Goal: Communication & Community: Answer question/provide support

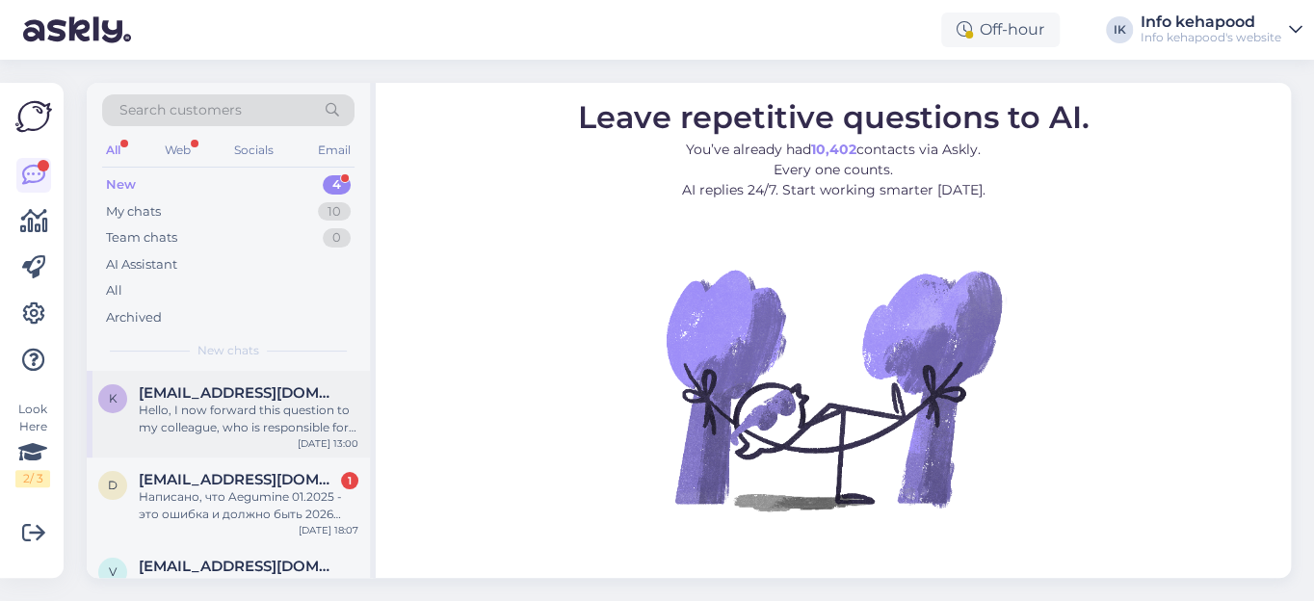
click at [250, 411] on div "Hello, I now forward this question to my colleague, who is responsible for this…" at bounding box center [249, 419] width 220 height 35
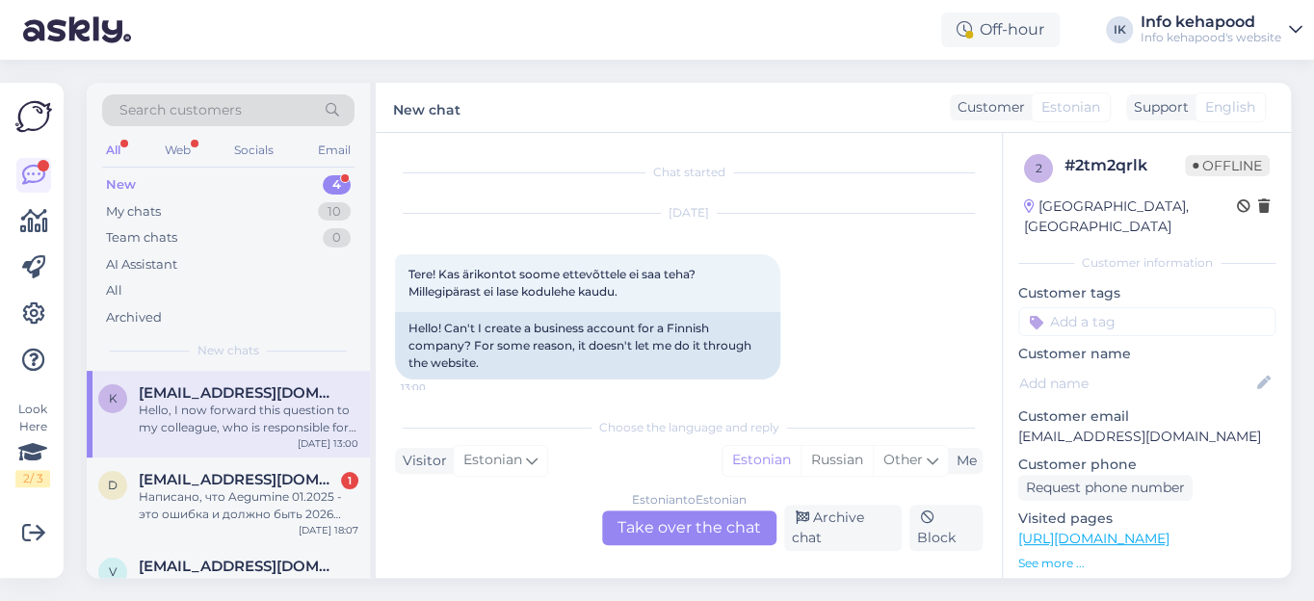
scroll to position [176, 0]
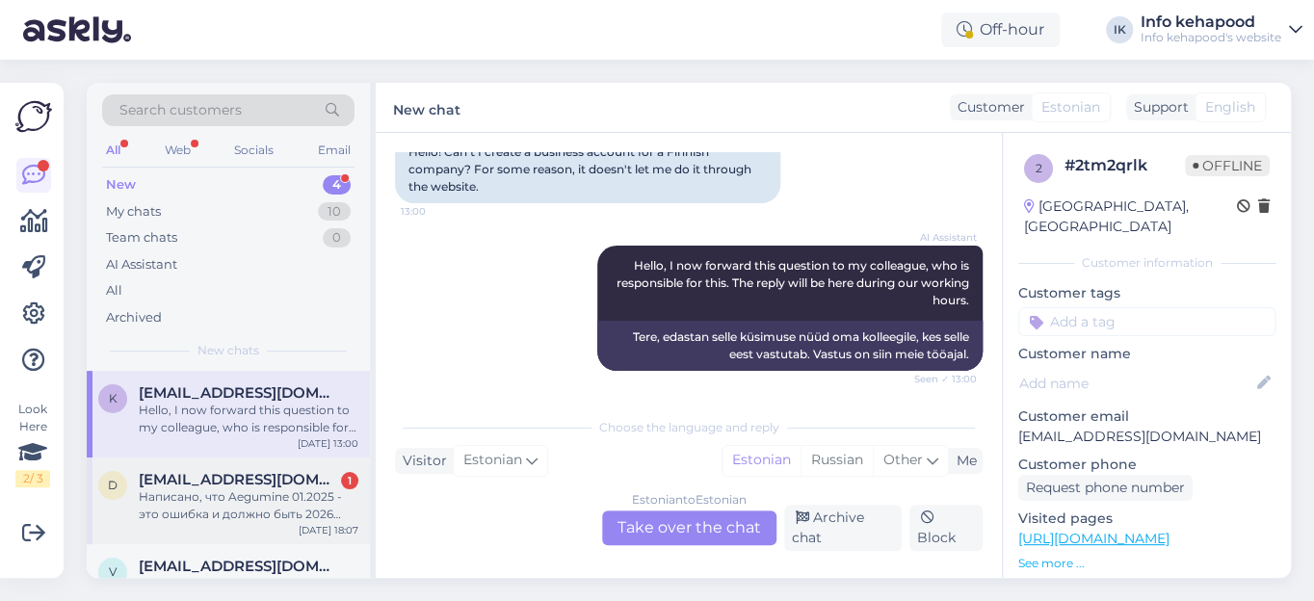
drag, startPoint x: 250, startPoint y: 498, endPoint x: 260, endPoint y: 491, distance: 12.6
click at [250, 497] on div "Написано, что Aegumine 01.2025 - это ошибка и должно быть 2026 или действительн…" at bounding box center [249, 505] width 220 height 35
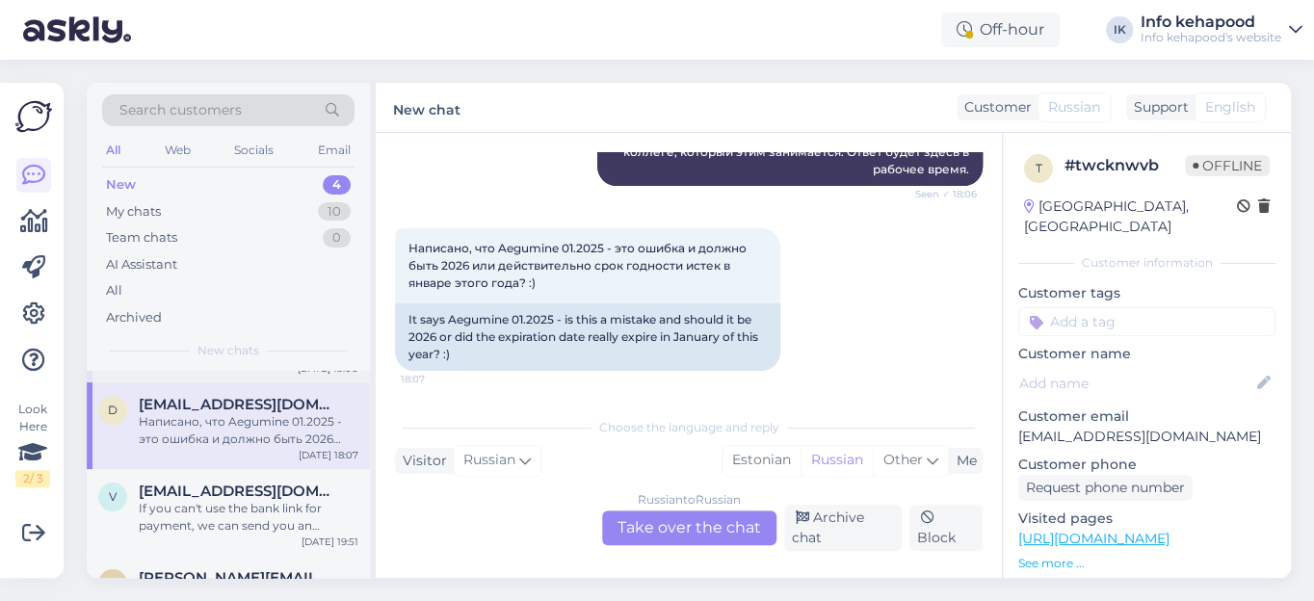
scroll to position [120, 0]
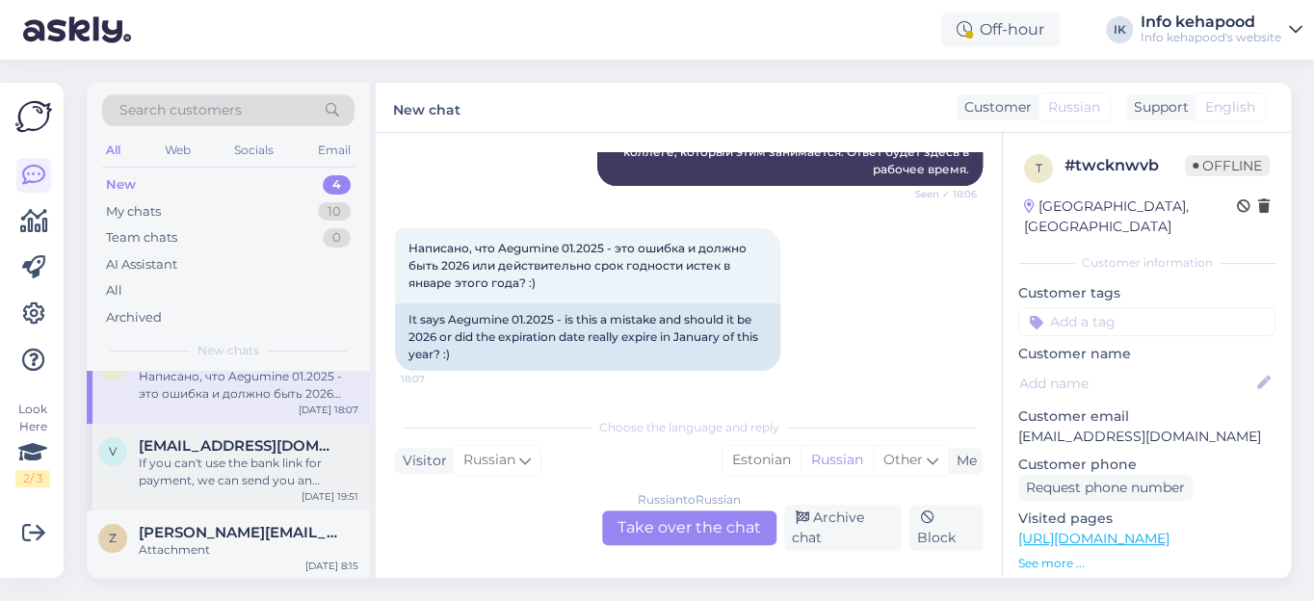
click at [254, 470] on div "If you can't use the bank link for payment, we can send you an invoice. Please …" at bounding box center [249, 472] width 220 height 35
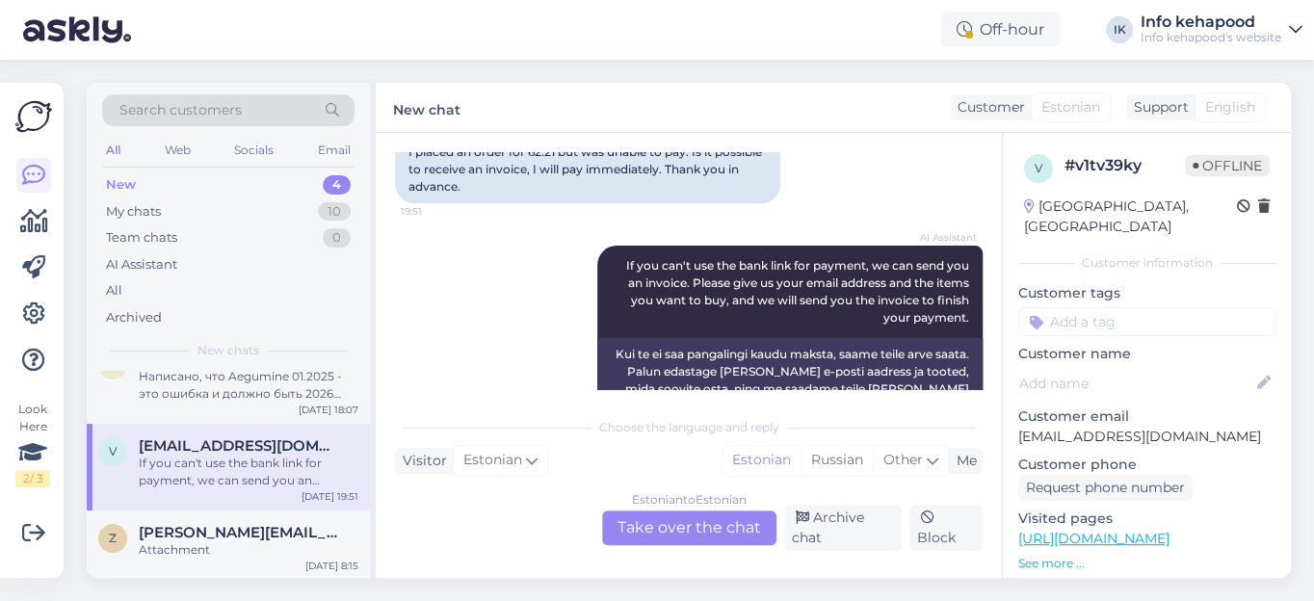
scroll to position [0, 0]
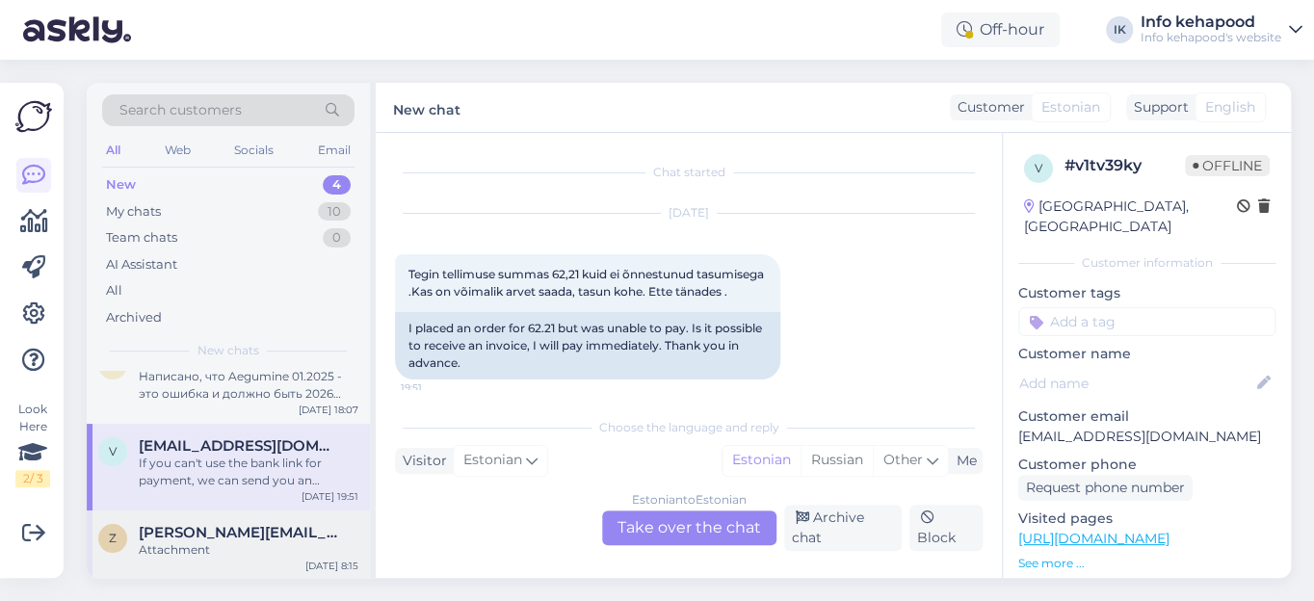
click at [172, 549] on div "Attachment" at bounding box center [249, 549] width 220 height 17
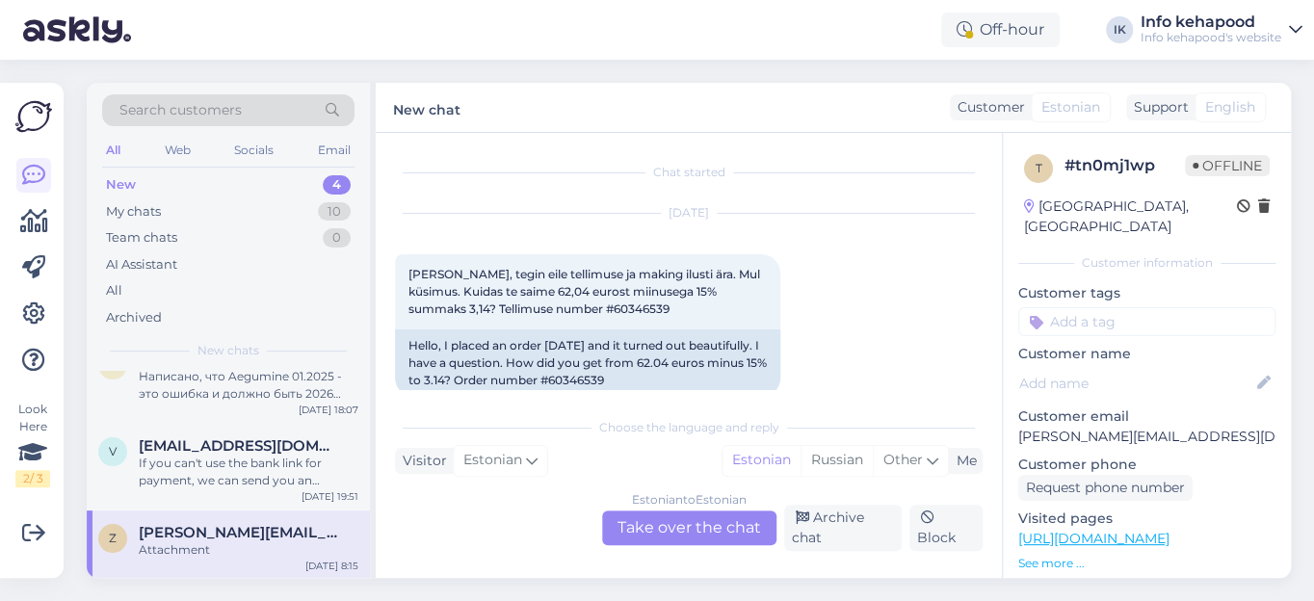
scroll to position [488, 0]
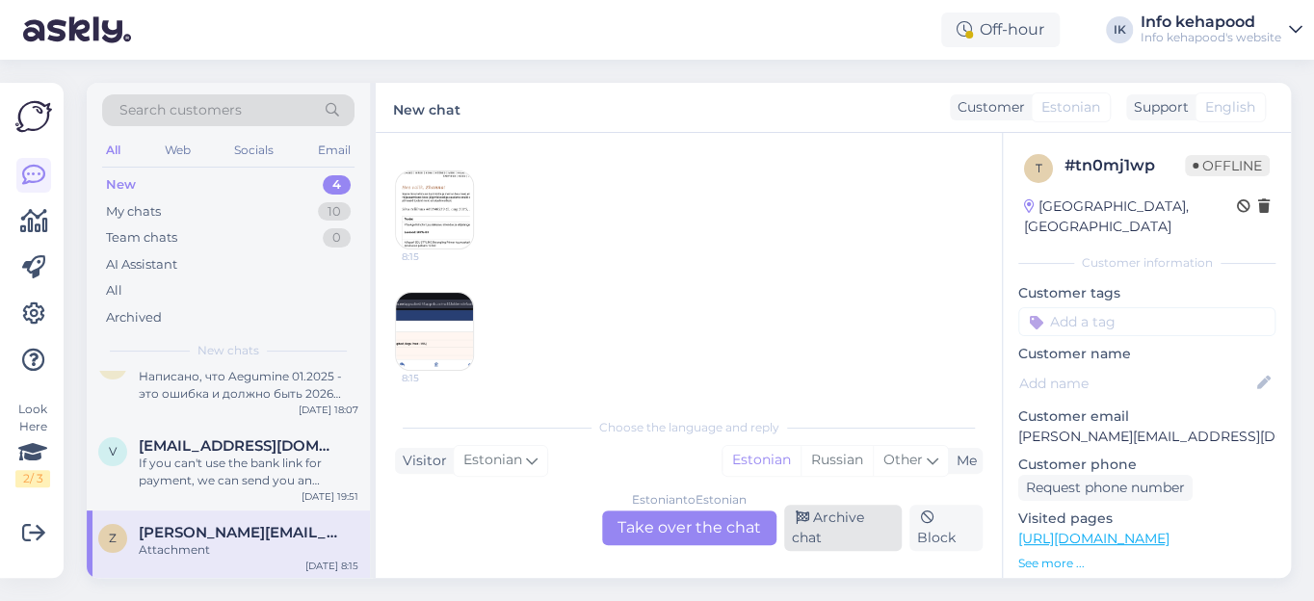
click at [827, 529] on div "Archive chat" at bounding box center [843, 528] width 119 height 46
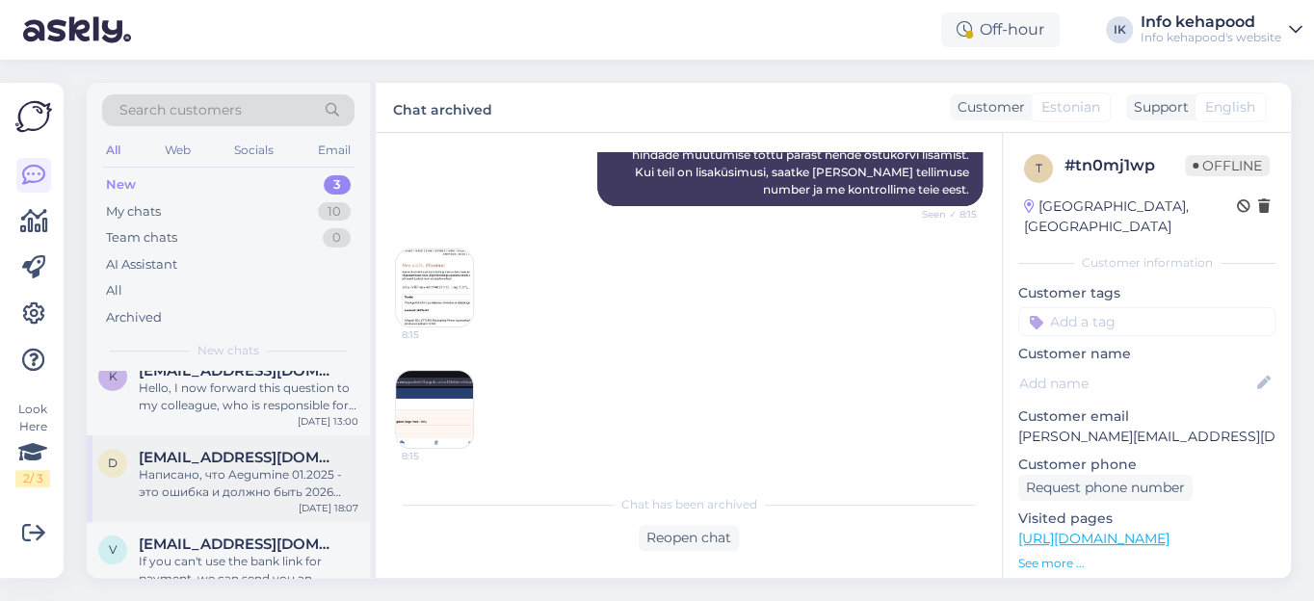
scroll to position [0, 0]
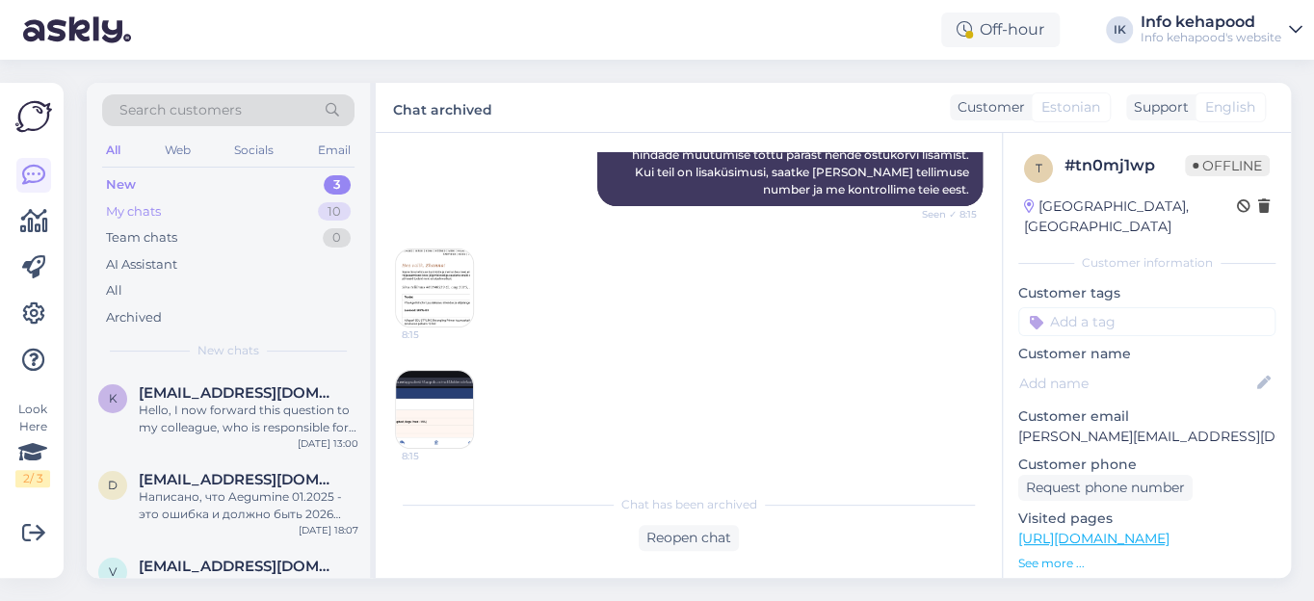
click at [135, 213] on div "My chats" at bounding box center [133, 211] width 55 height 19
click at [216, 418] on div "Tere. Füüsilises poes on alates 69 eur ostust -15% . välja arvatud parfüümid, D…" at bounding box center [249, 419] width 220 height 35
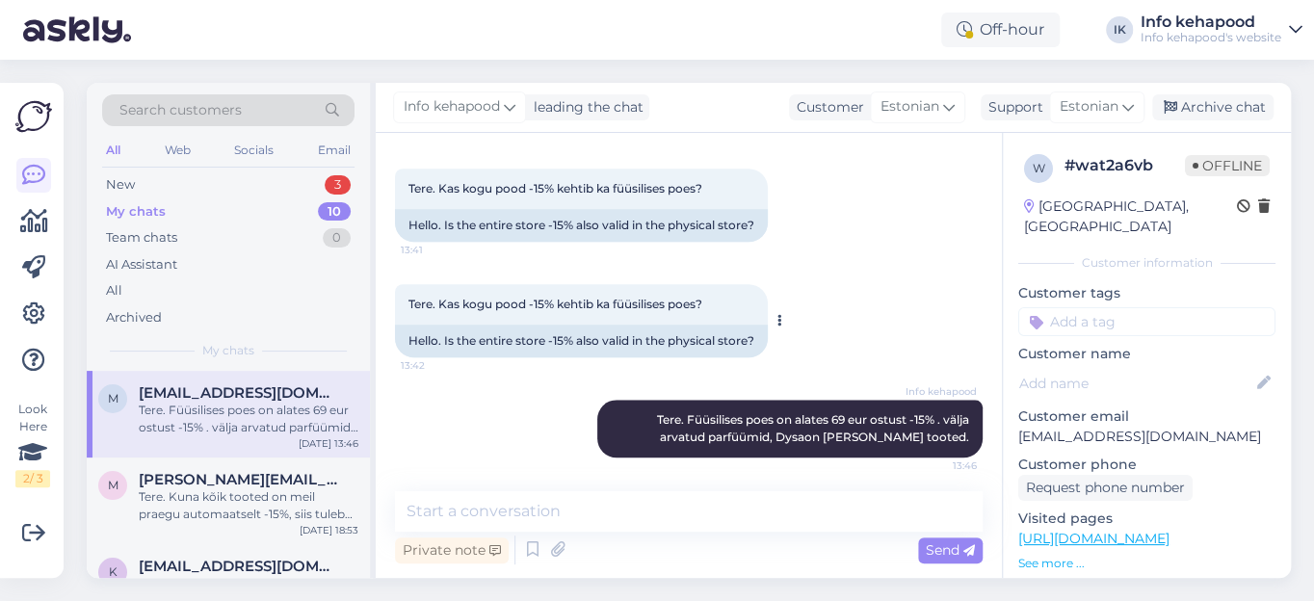
scroll to position [777, 0]
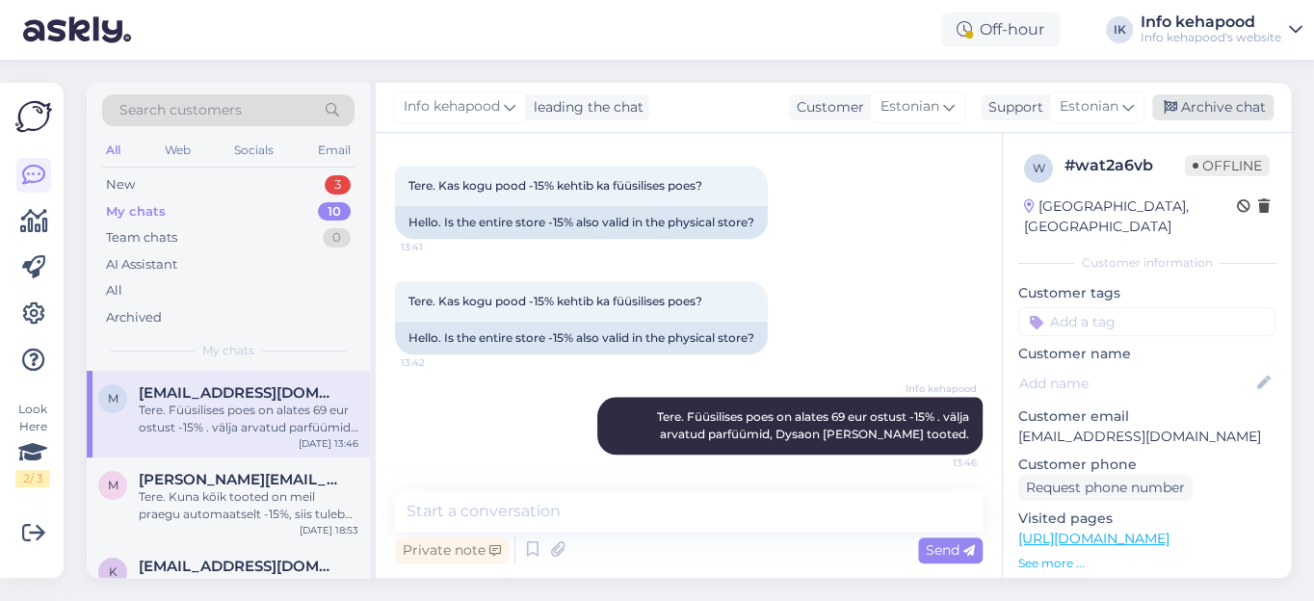
click at [1204, 112] on div "Archive chat" at bounding box center [1212, 107] width 121 height 26
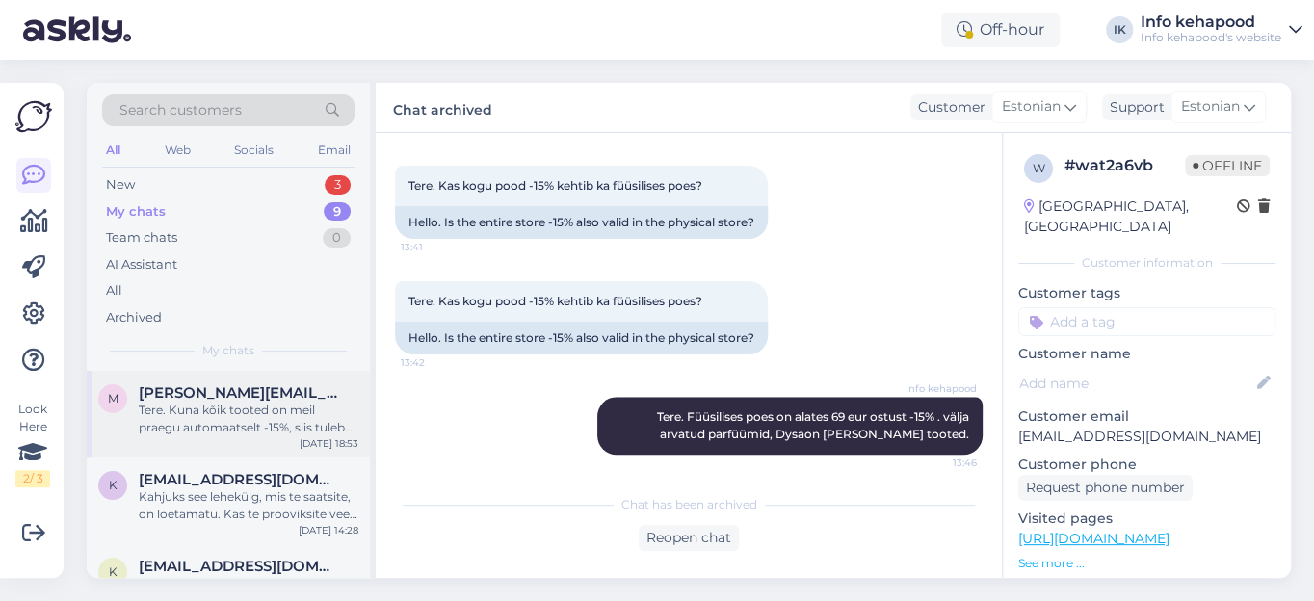
click at [212, 427] on div "Tere. Kuna kõik tooted on meil praegu automaatselt -15%, siis tulebki koodi kas…" at bounding box center [249, 419] width 220 height 35
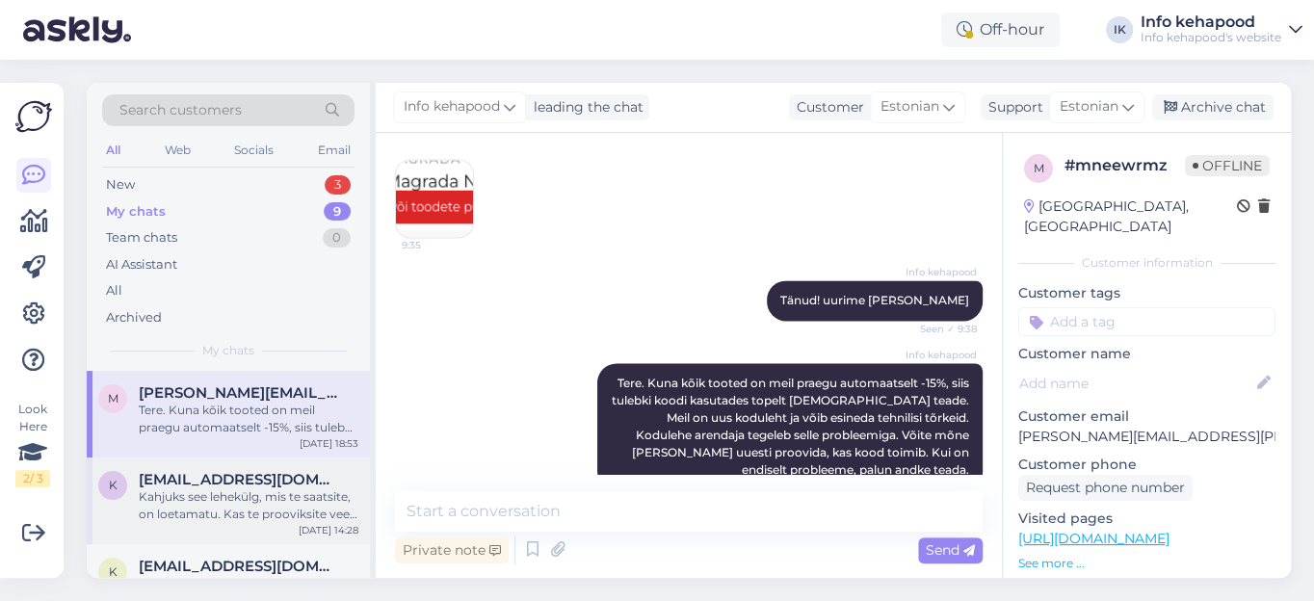
scroll to position [87, 0]
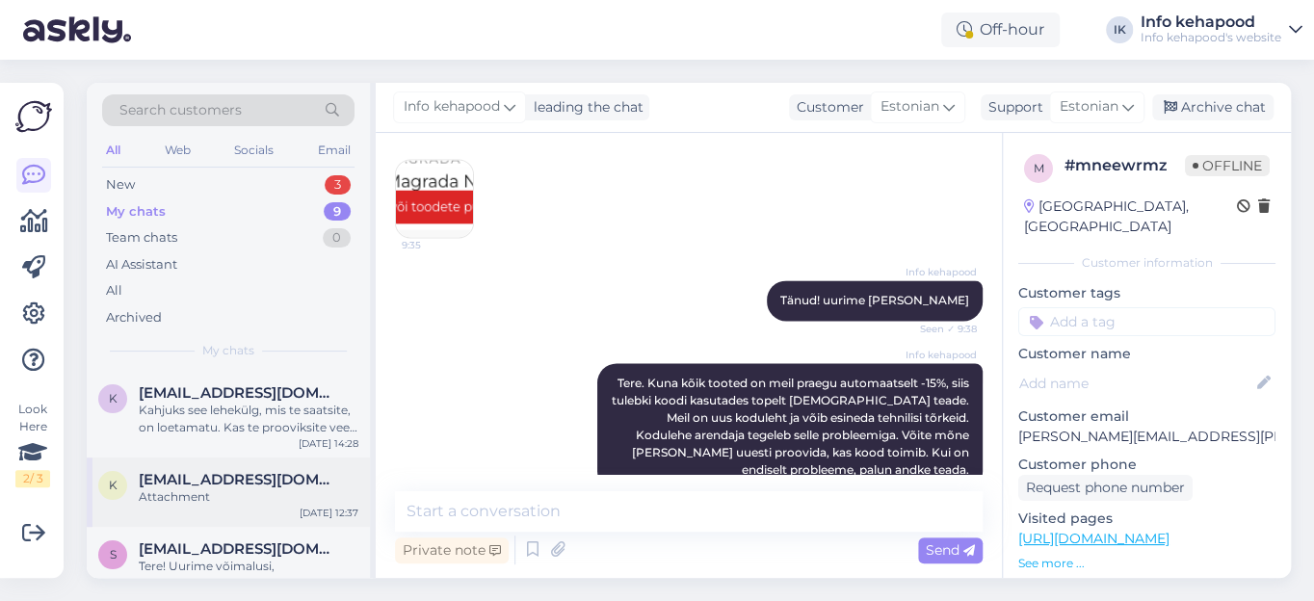
click at [303, 498] on div "Attachment" at bounding box center [249, 496] width 220 height 17
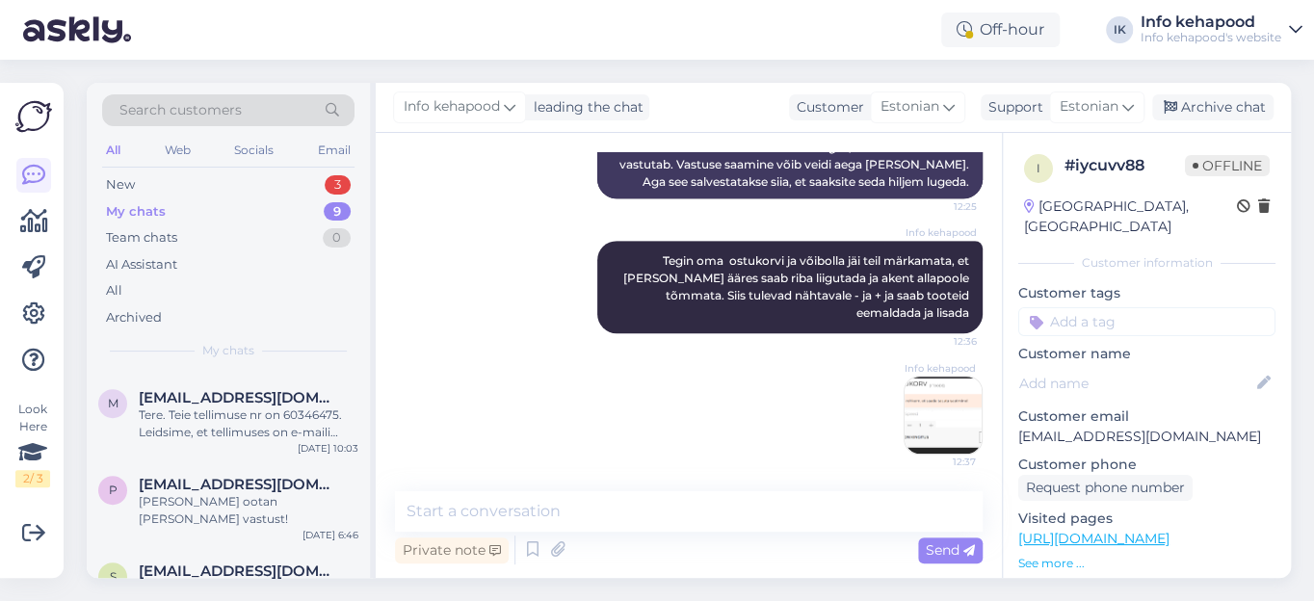
scroll to position [525, 0]
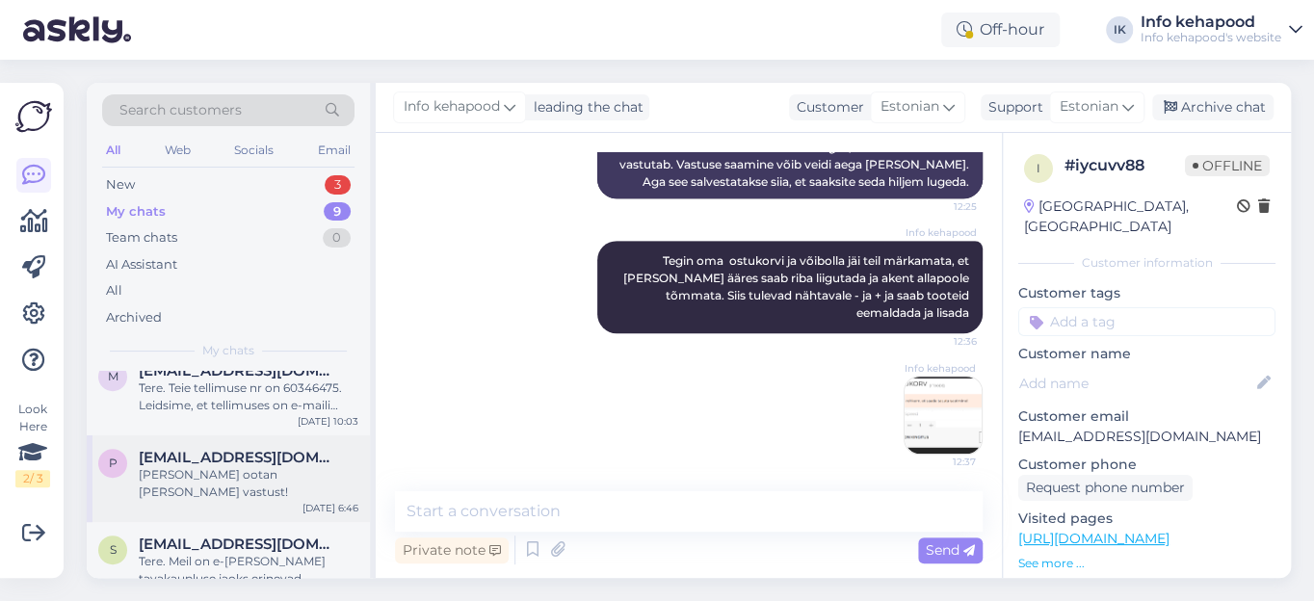
click at [278, 470] on div "[PERSON_NAME] ootan [PERSON_NAME] vastust!" at bounding box center [249, 483] width 220 height 35
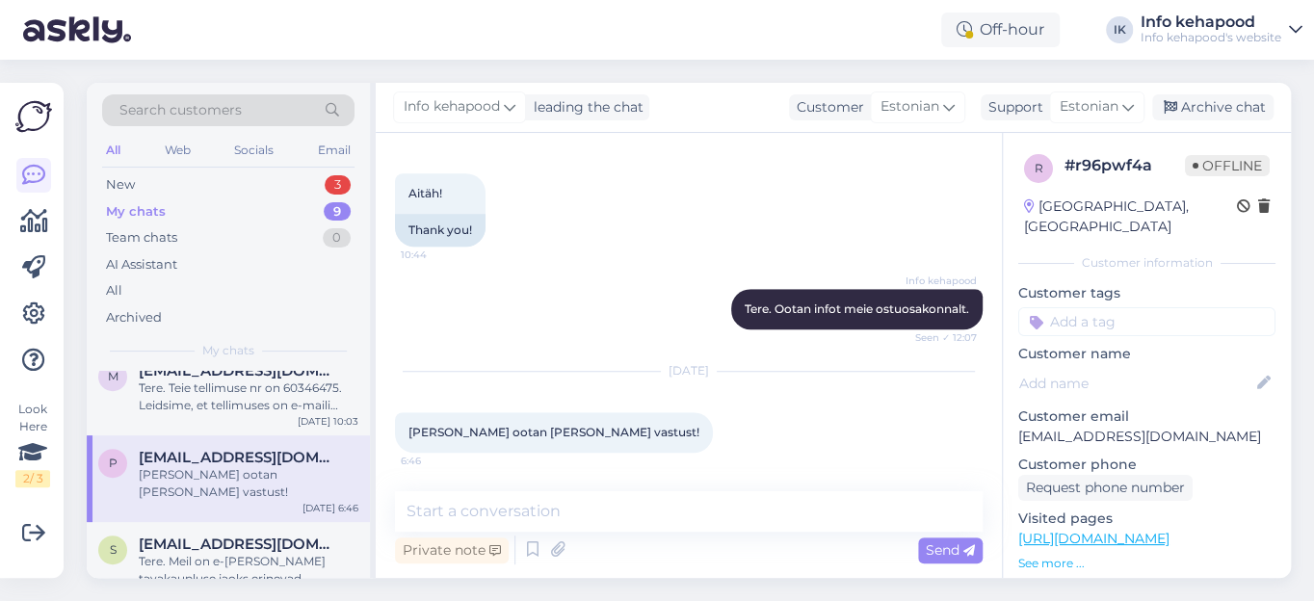
scroll to position [0, 0]
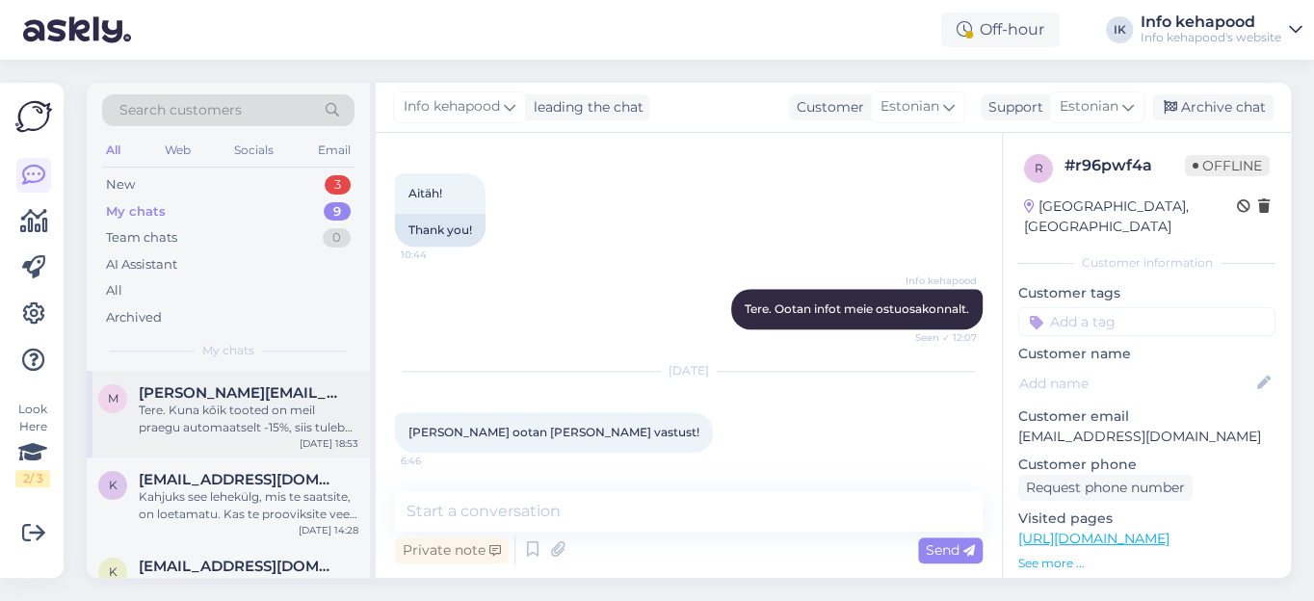
click at [170, 420] on div "Tere. Kuna kõik tooted on meil praegu automaatselt -15%, siis tulebki koodi kas…" at bounding box center [249, 419] width 220 height 35
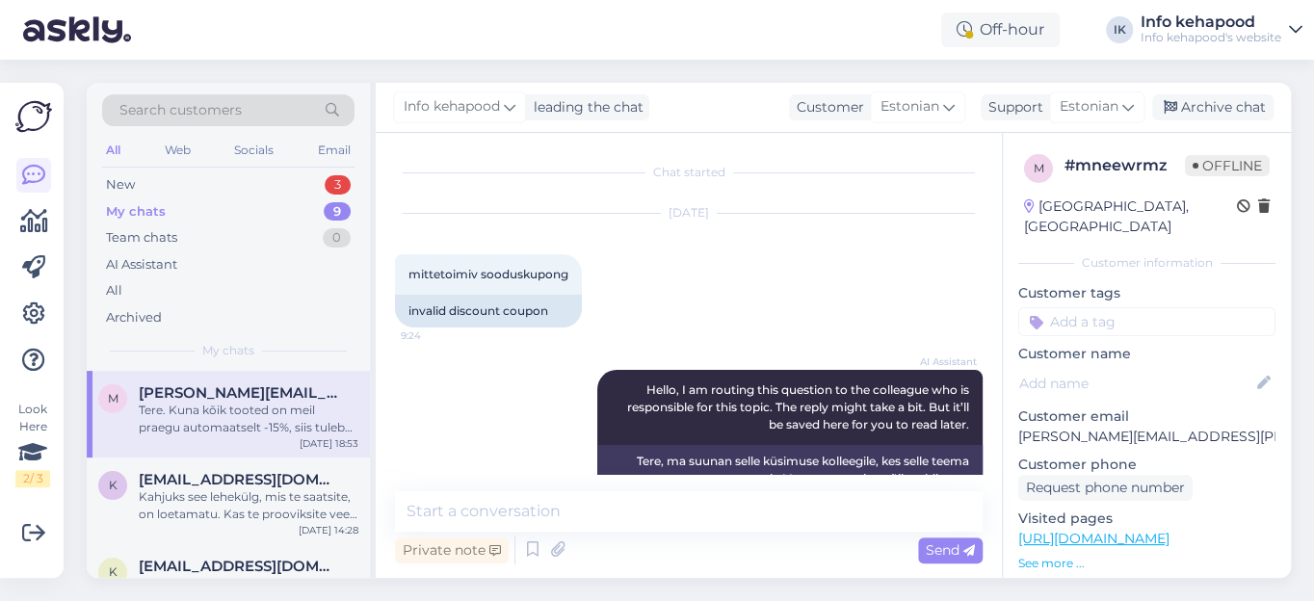
scroll to position [1358, 0]
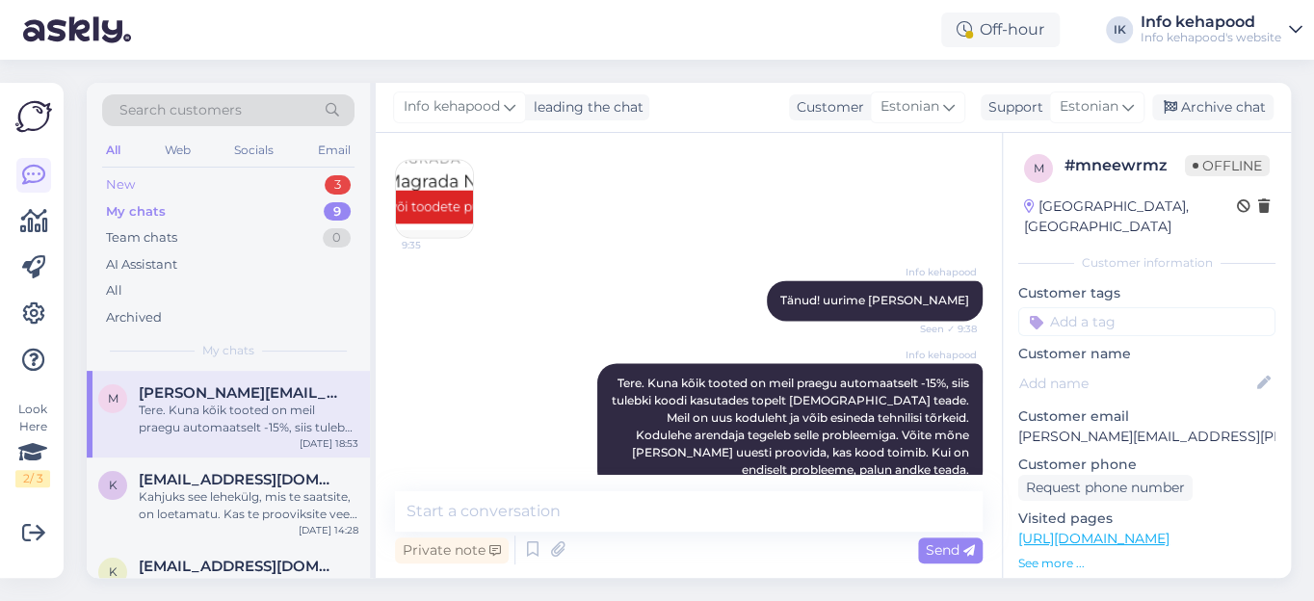
click at [122, 184] on div "New" at bounding box center [120, 184] width 29 height 19
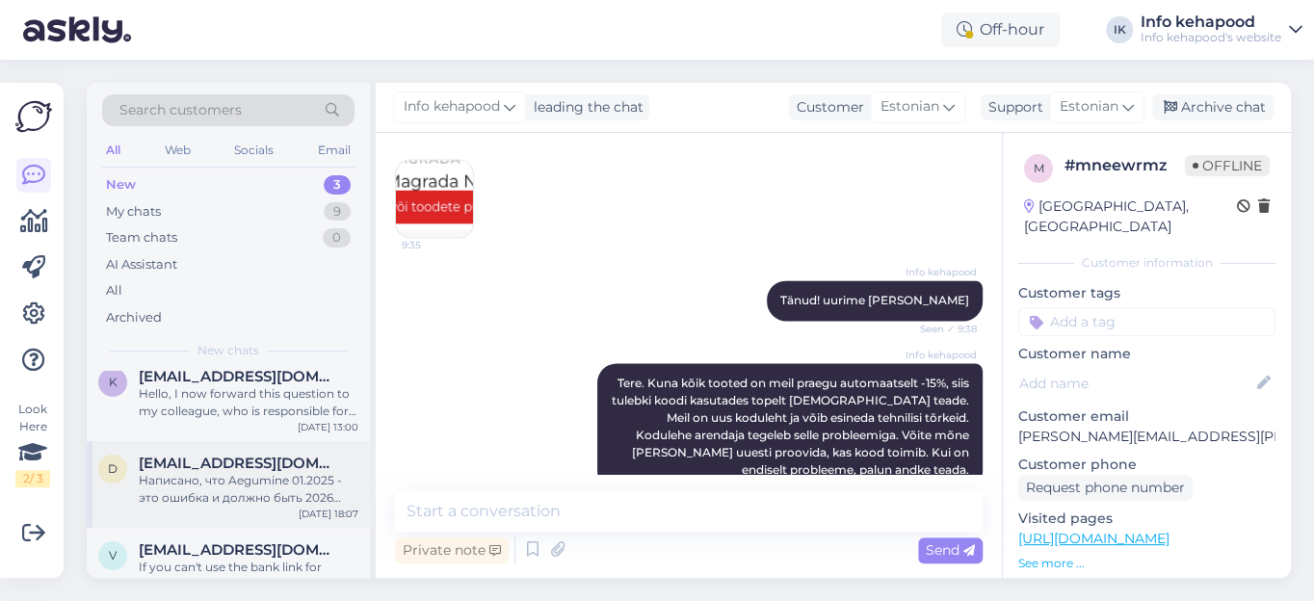
scroll to position [0, 0]
